Goal: Transaction & Acquisition: Purchase product/service

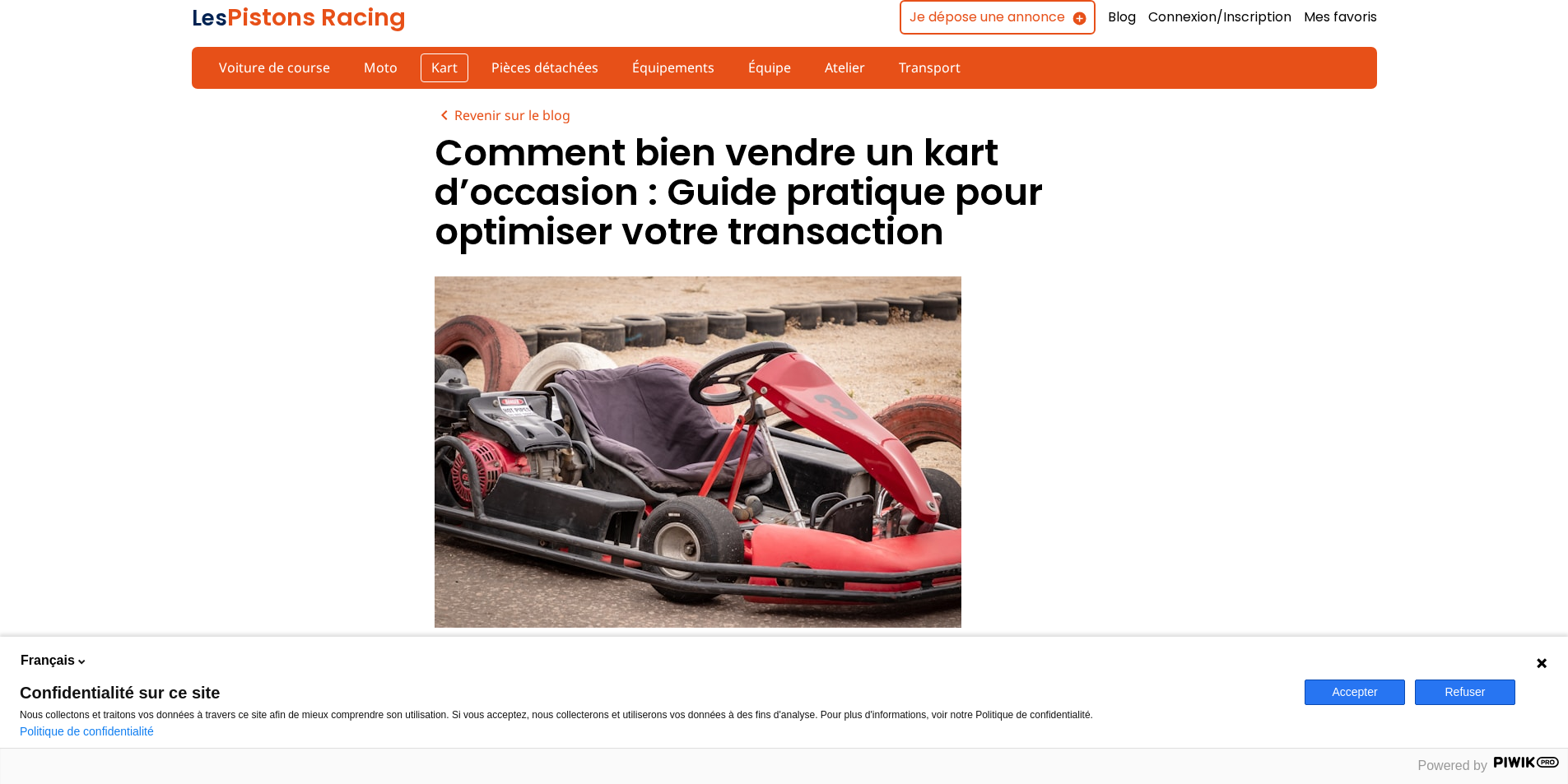
click at [440, 64] on link "Kart" at bounding box center [444, 67] width 48 height 28
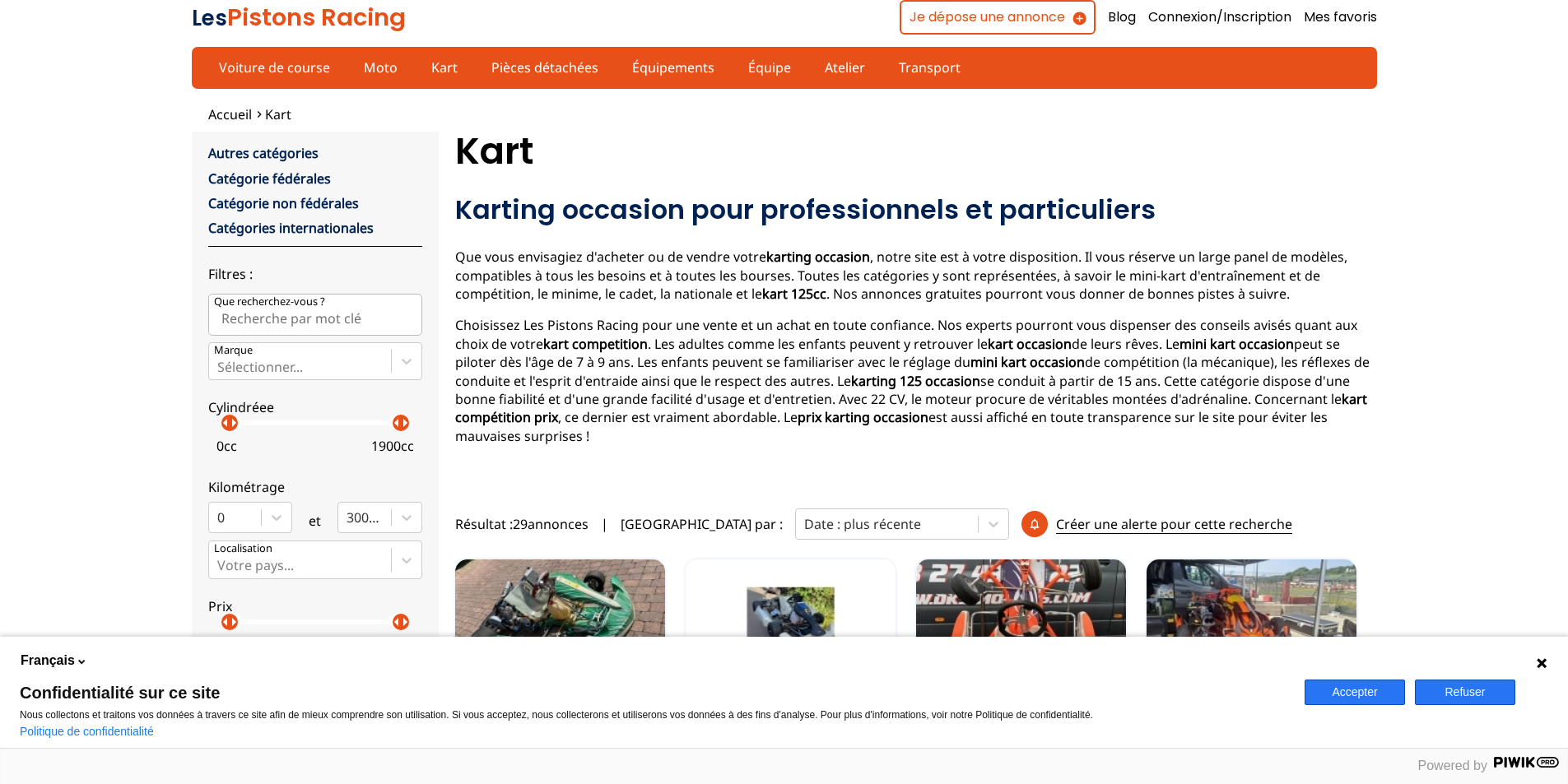
click at [240, 432] on p "arrow_right" at bounding box center [233, 422] width 20 height 20
click at [240, 432] on p "arrow_right" at bounding box center [243, 422] width 20 height 20
click at [248, 432] on p "arrow_right" at bounding box center [243, 422] width 20 height 20
click at [243, 427] on p "arrow_right" at bounding box center [252, 422] width 20 height 20
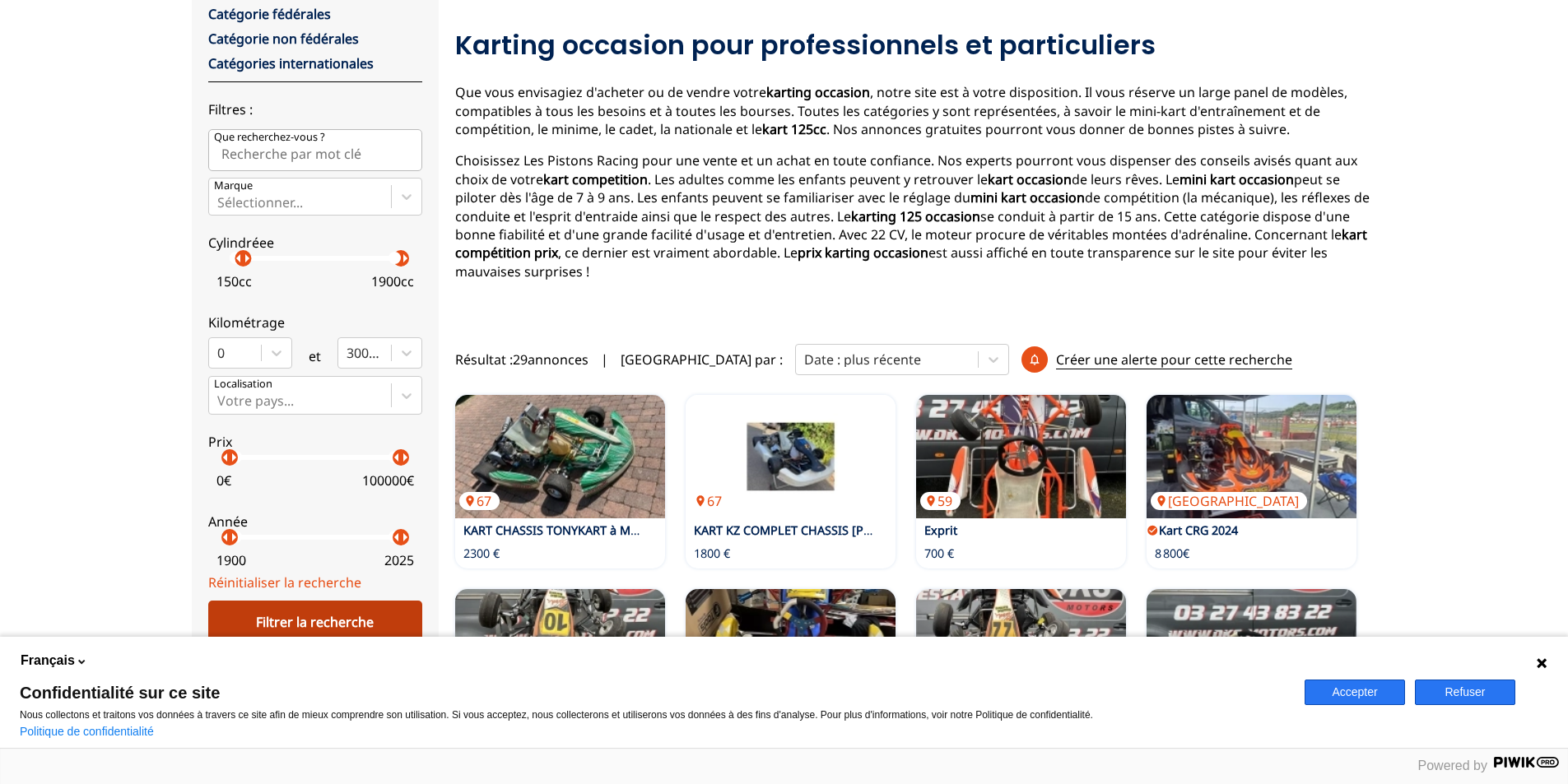
click at [358, 620] on div "Filtrer la recherche" at bounding box center [315, 621] width 214 height 43
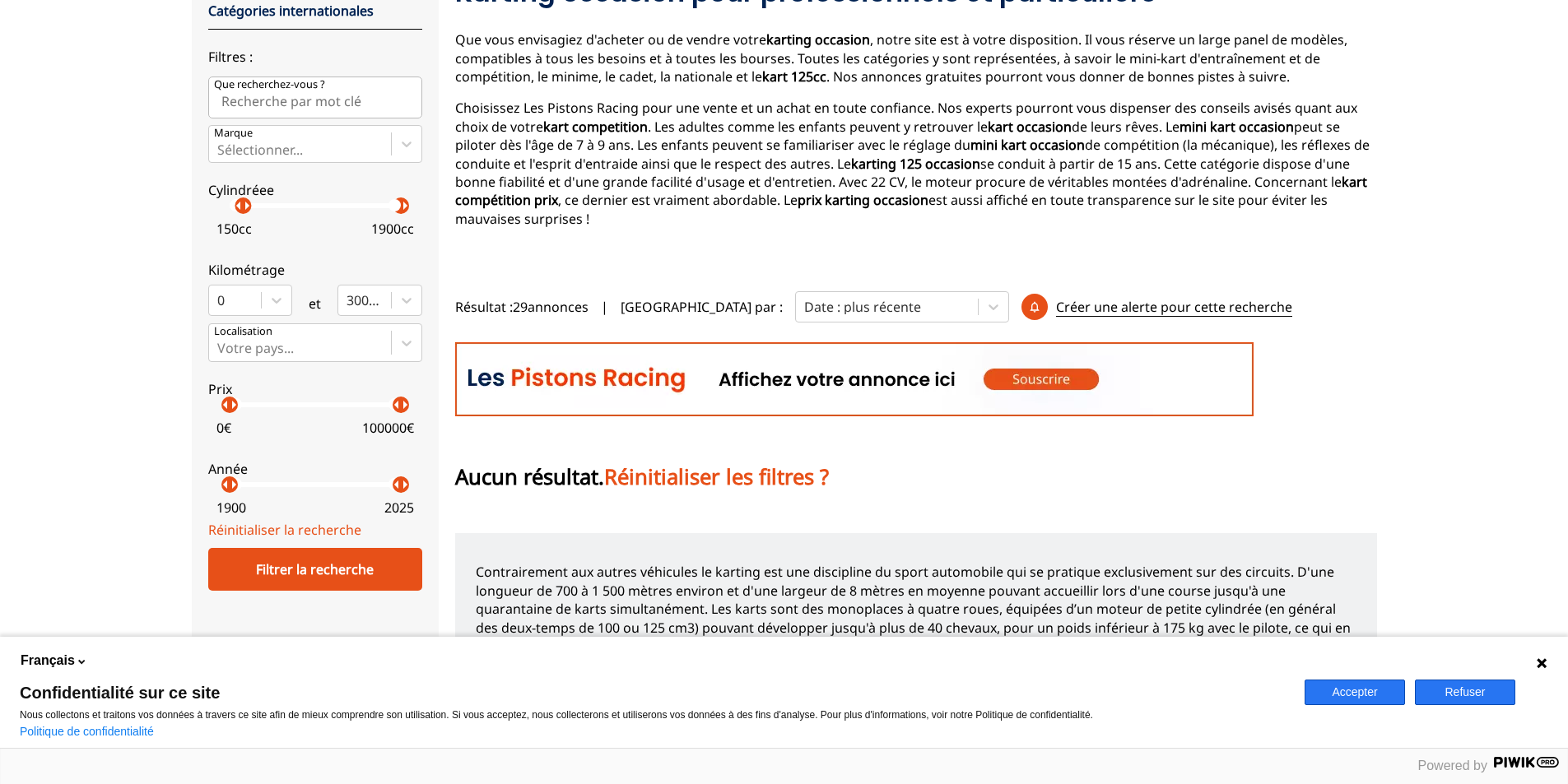
scroll to position [135, 0]
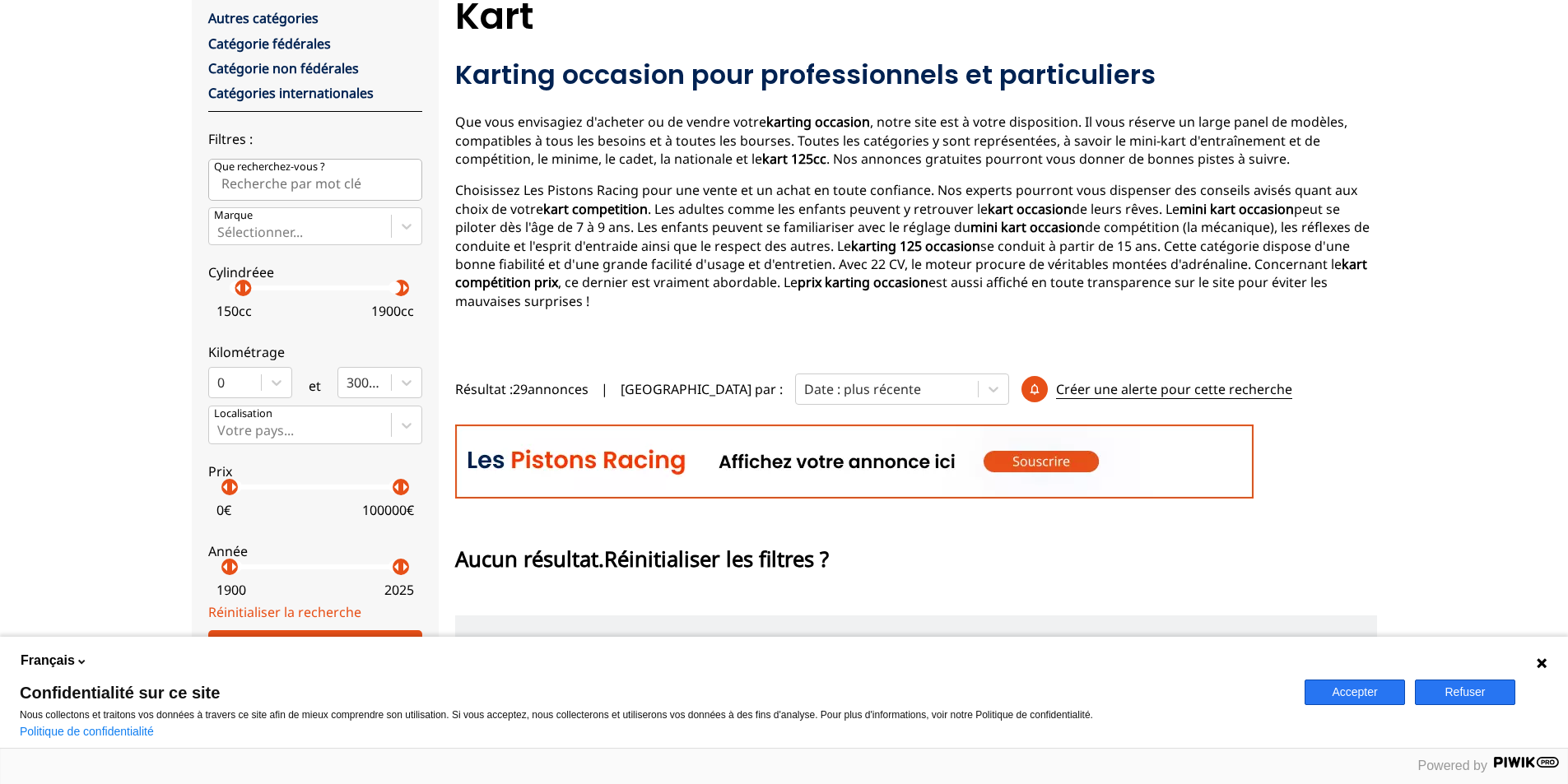
click at [729, 545] on span "Réinitialiser les filtres ?" at bounding box center [716, 559] width 225 height 29
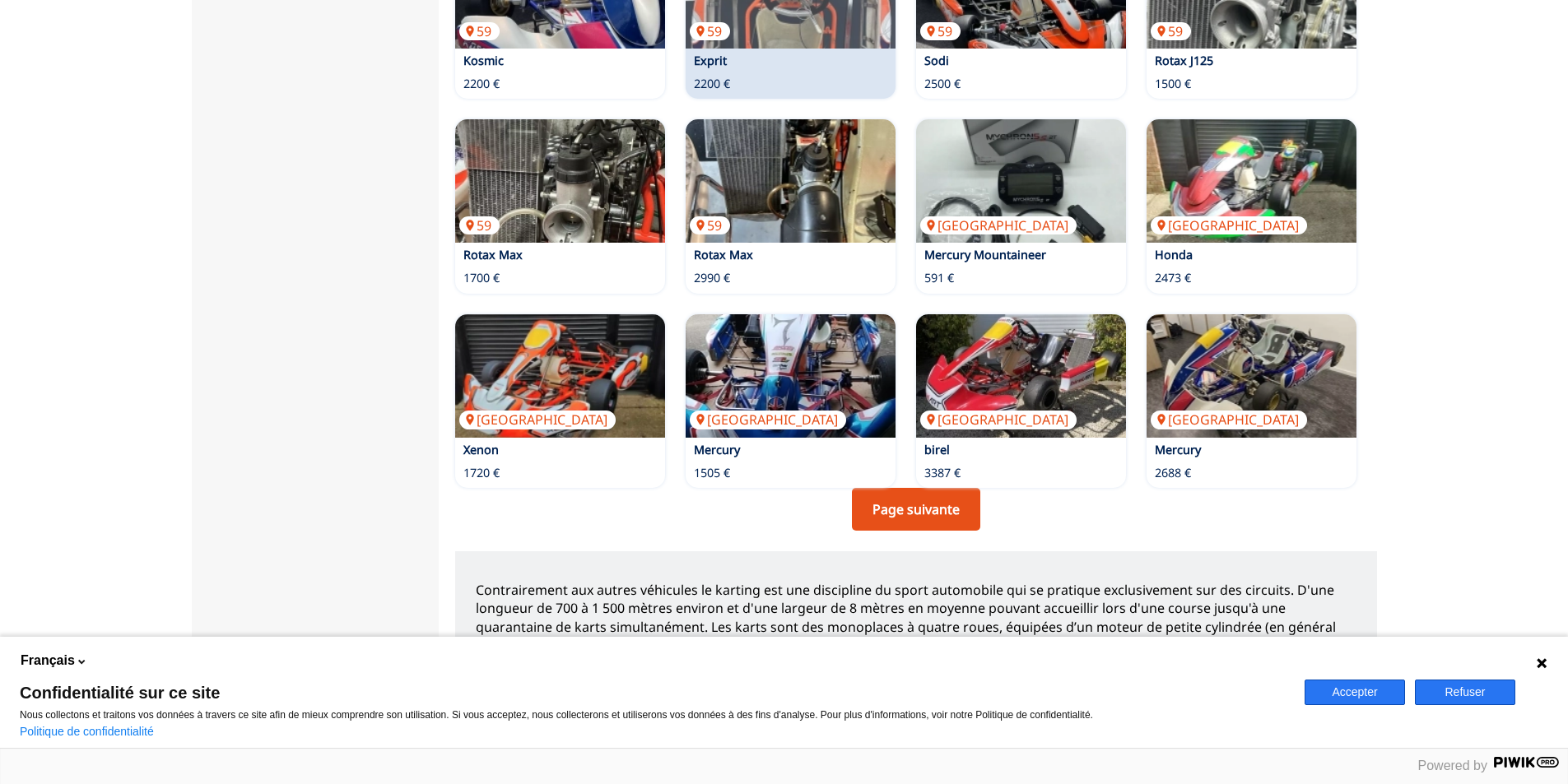
scroll to position [1204, 0]
